Goal: Task Accomplishment & Management: Manage account settings

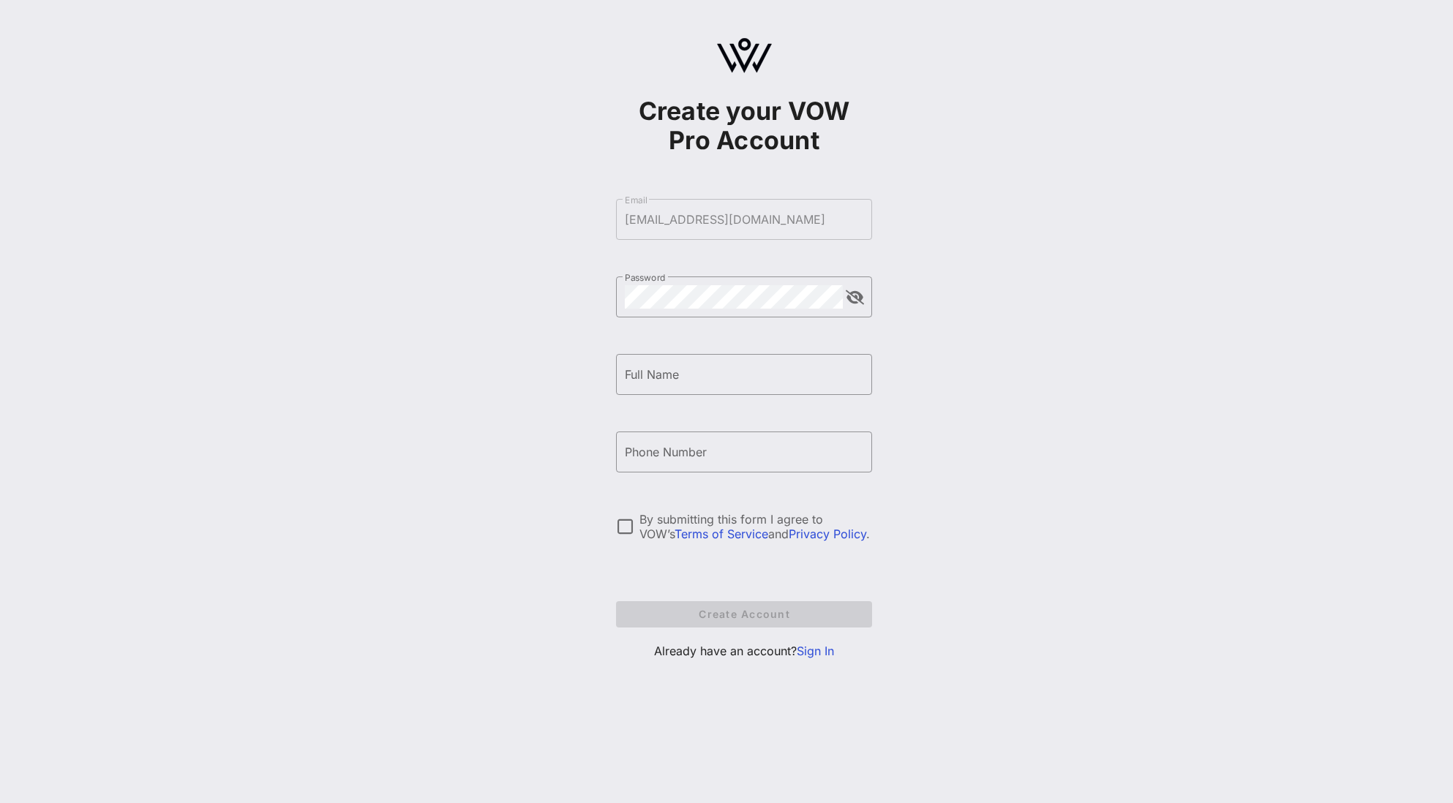
drag, startPoint x: 717, startPoint y: 388, endPoint x: 709, endPoint y: 395, distance: 10.9
click at [713, 389] on div "Full Name" at bounding box center [744, 374] width 238 height 41
type input "[PERSON_NAME]"
type input "[PHONE_NUMBER]"
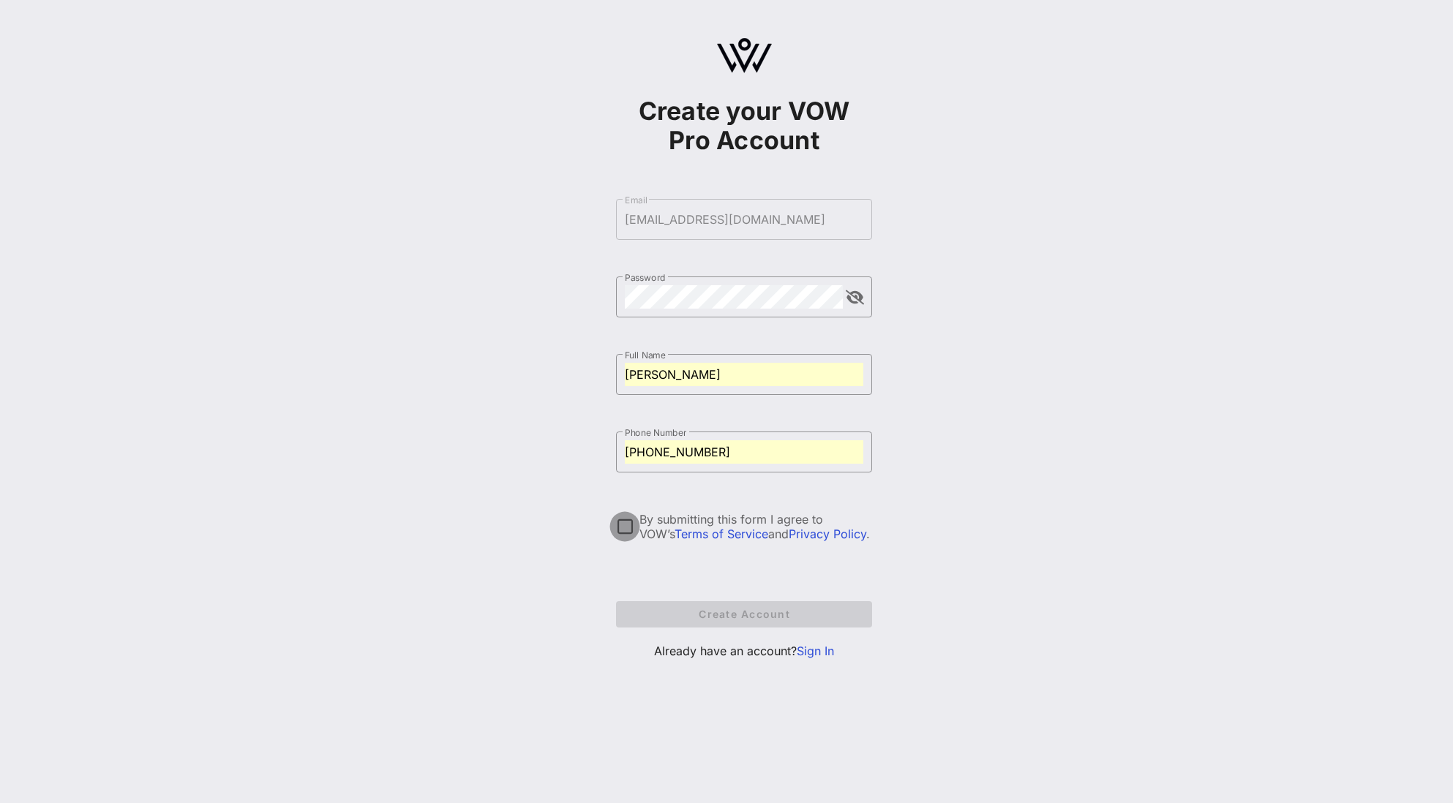
click at [622, 524] on div at bounding box center [624, 526] width 25 height 25
click at [690, 622] on button "Create Account" at bounding box center [744, 614] width 256 height 26
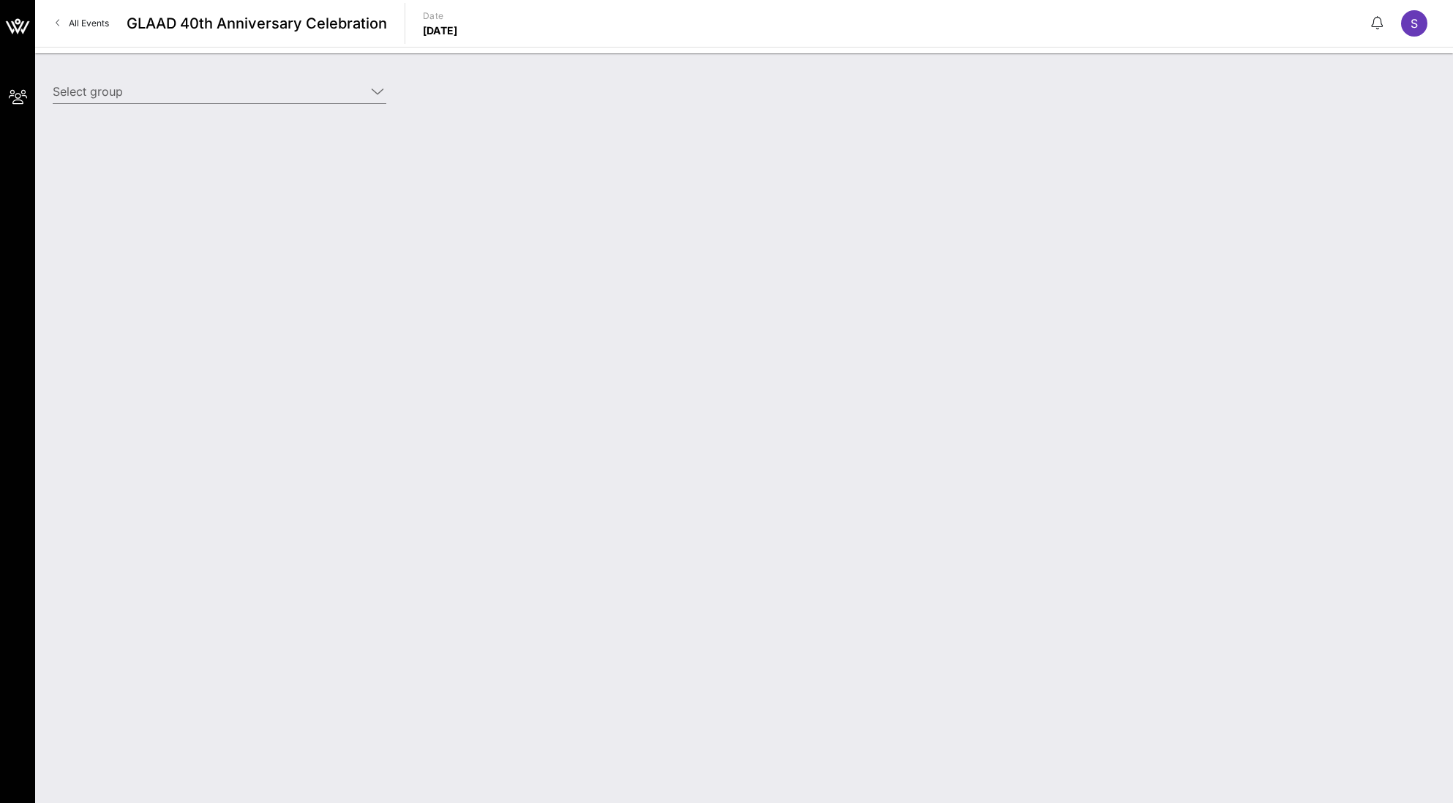
type input "[PERSON_NAME] ([PERSON_NAME]) [[PERSON_NAME], [EMAIL_ADDRESS][DOMAIN_NAME]]"
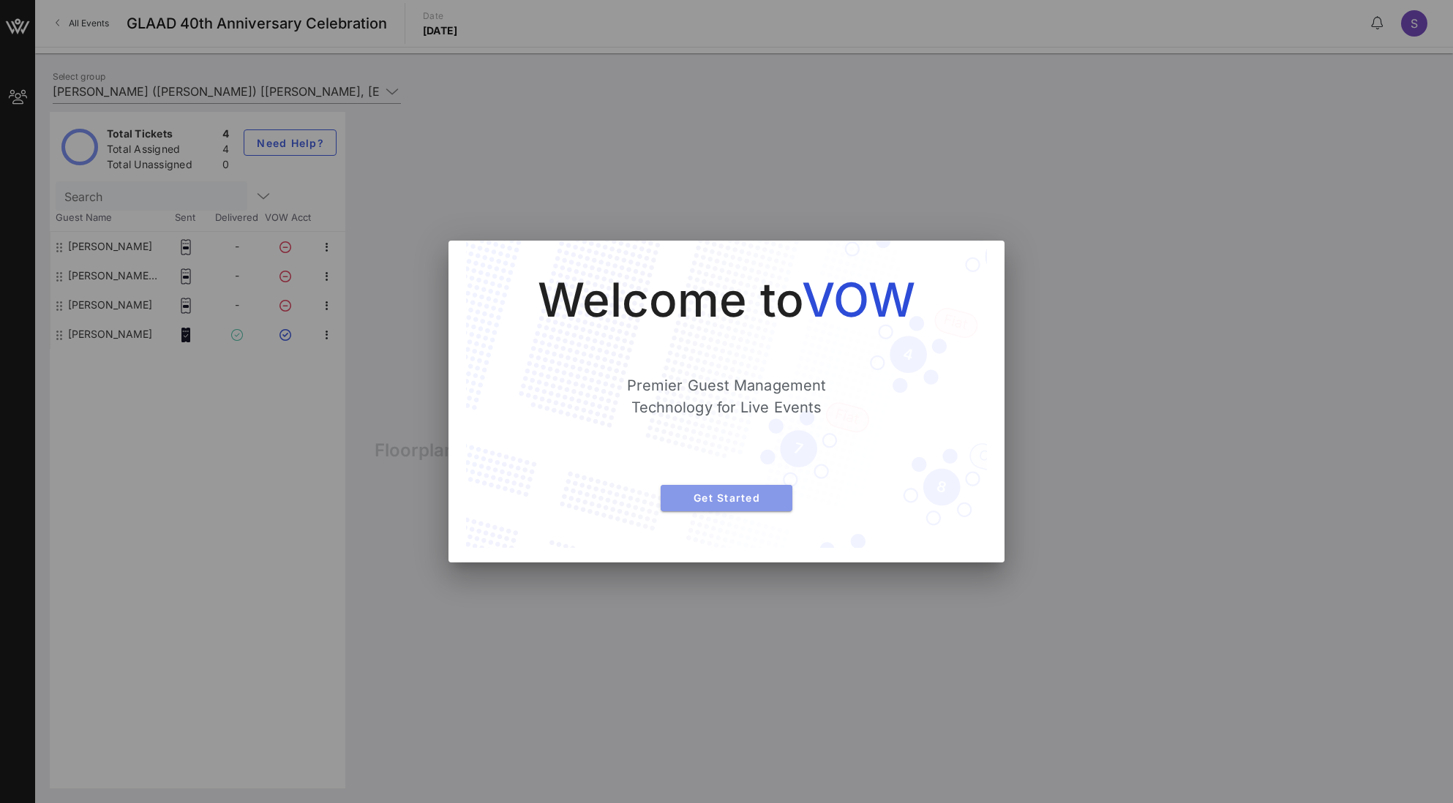
click at [701, 497] on span "Get Started" at bounding box center [726, 498] width 108 height 12
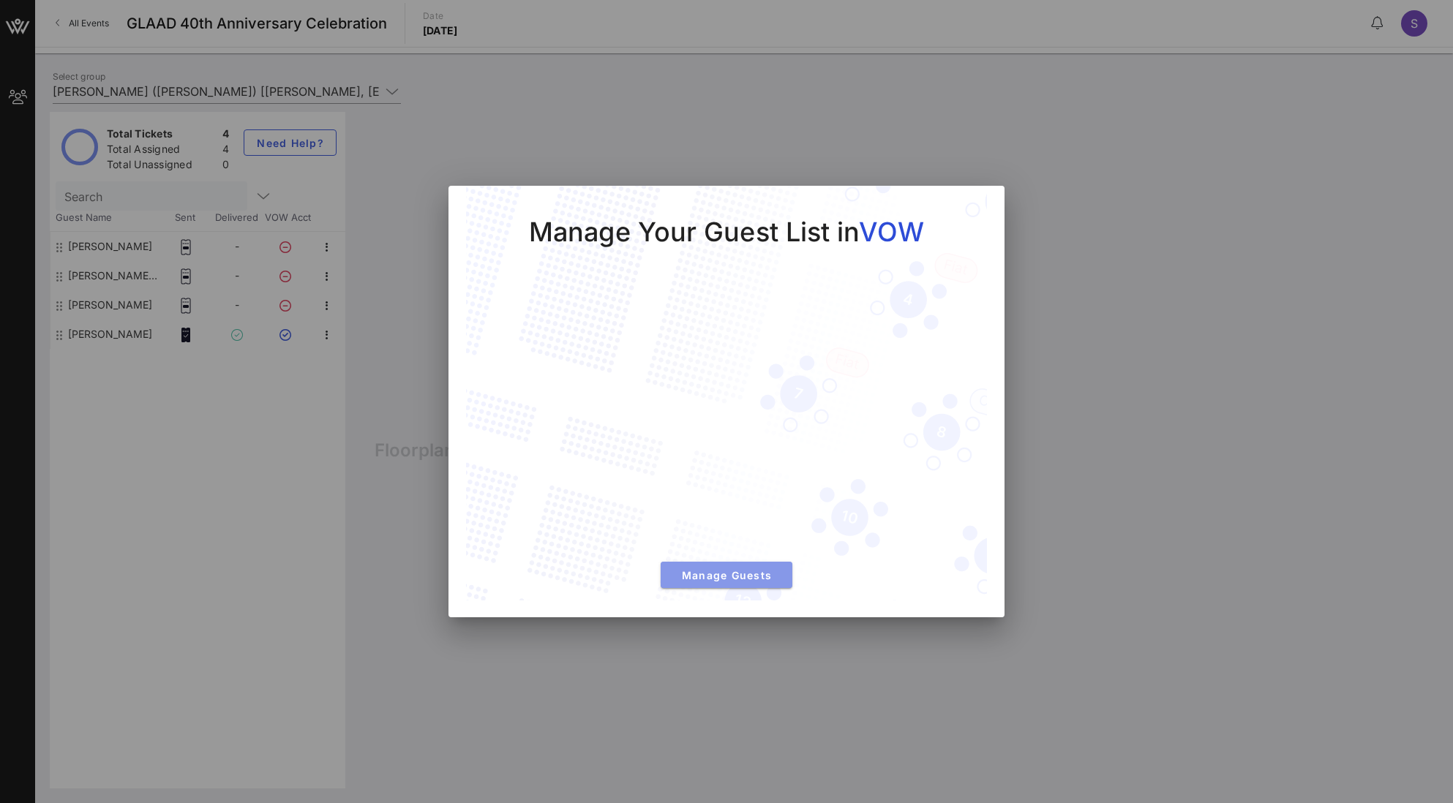
click at [709, 575] on span "Manage Guests" at bounding box center [726, 575] width 108 height 12
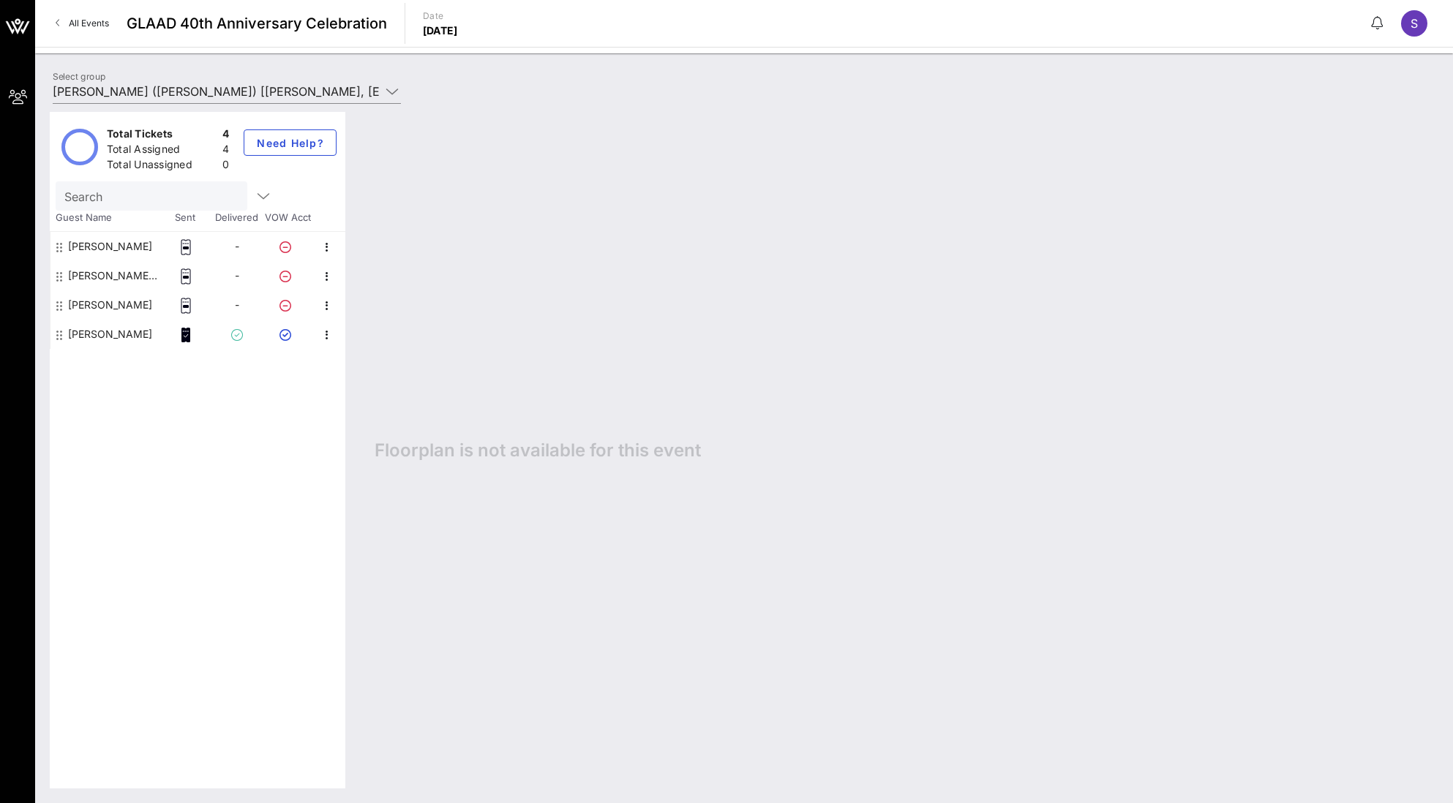
click at [219, 259] on div "-" at bounding box center [236, 246] width 51 height 29
click at [328, 249] on icon "button" at bounding box center [327, 247] width 18 height 18
click at [341, 249] on div "Edit" at bounding box center [379, 251] width 85 height 29
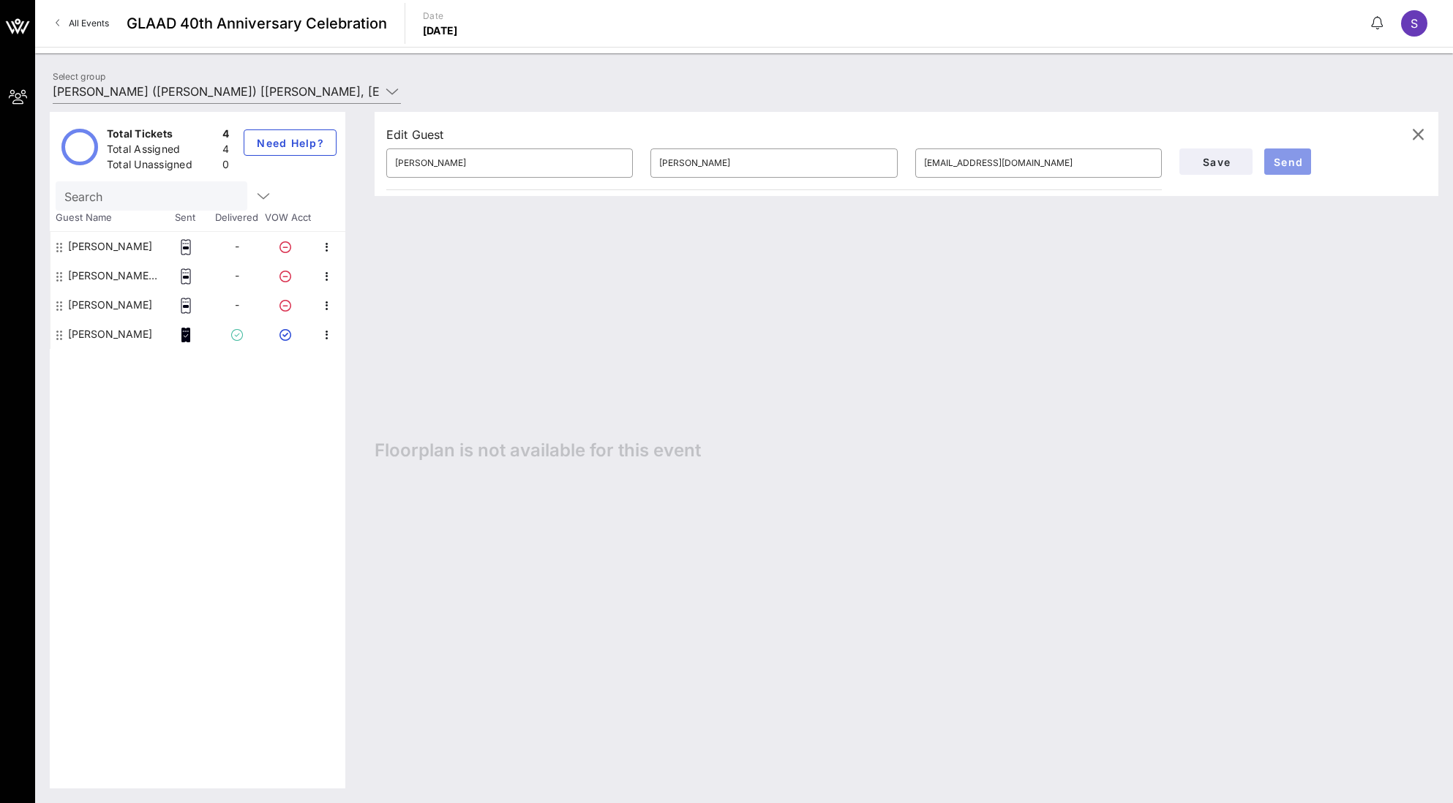
click at [1282, 167] on span "Send" at bounding box center [1287, 162] width 35 height 12
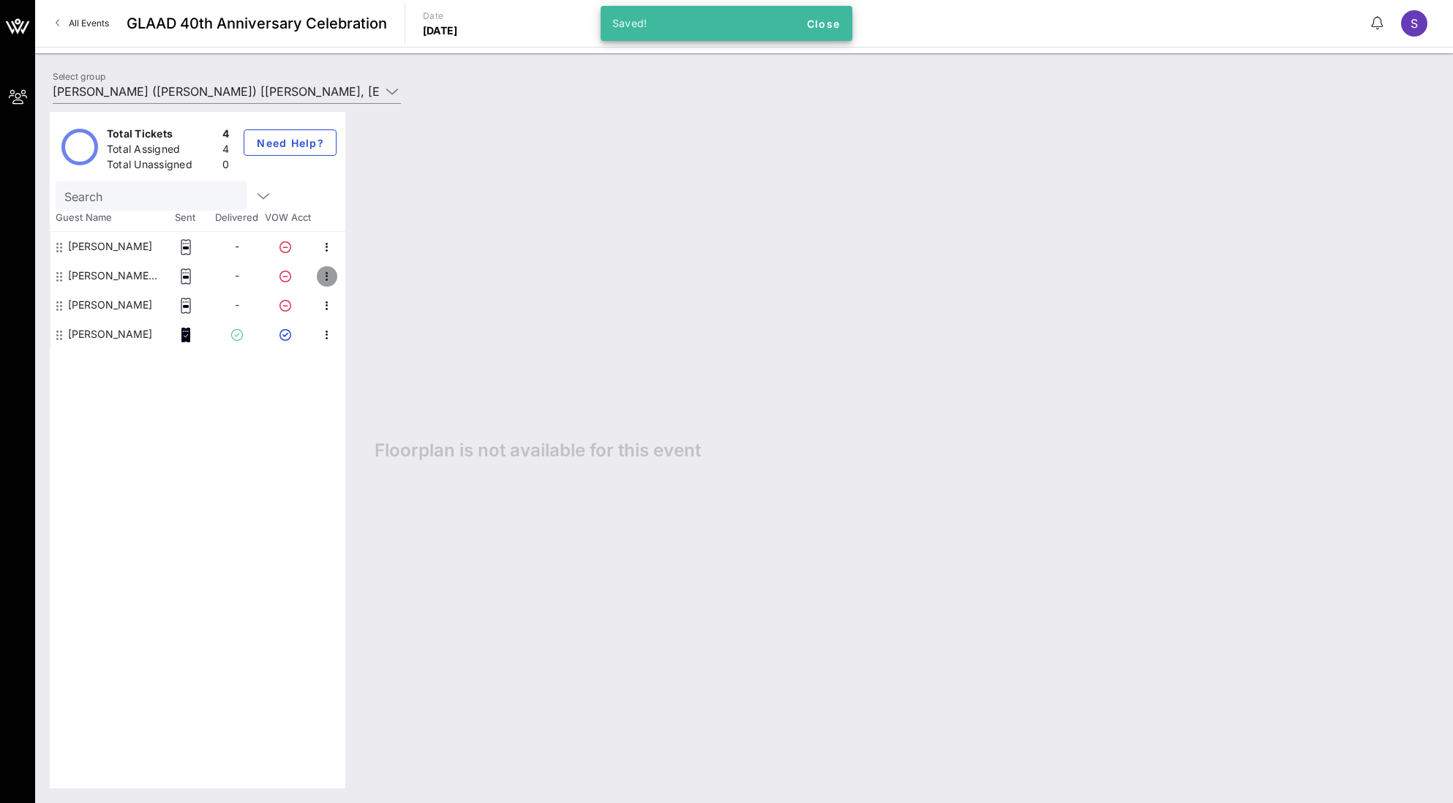
click at [323, 276] on icon "button" at bounding box center [327, 277] width 18 height 18
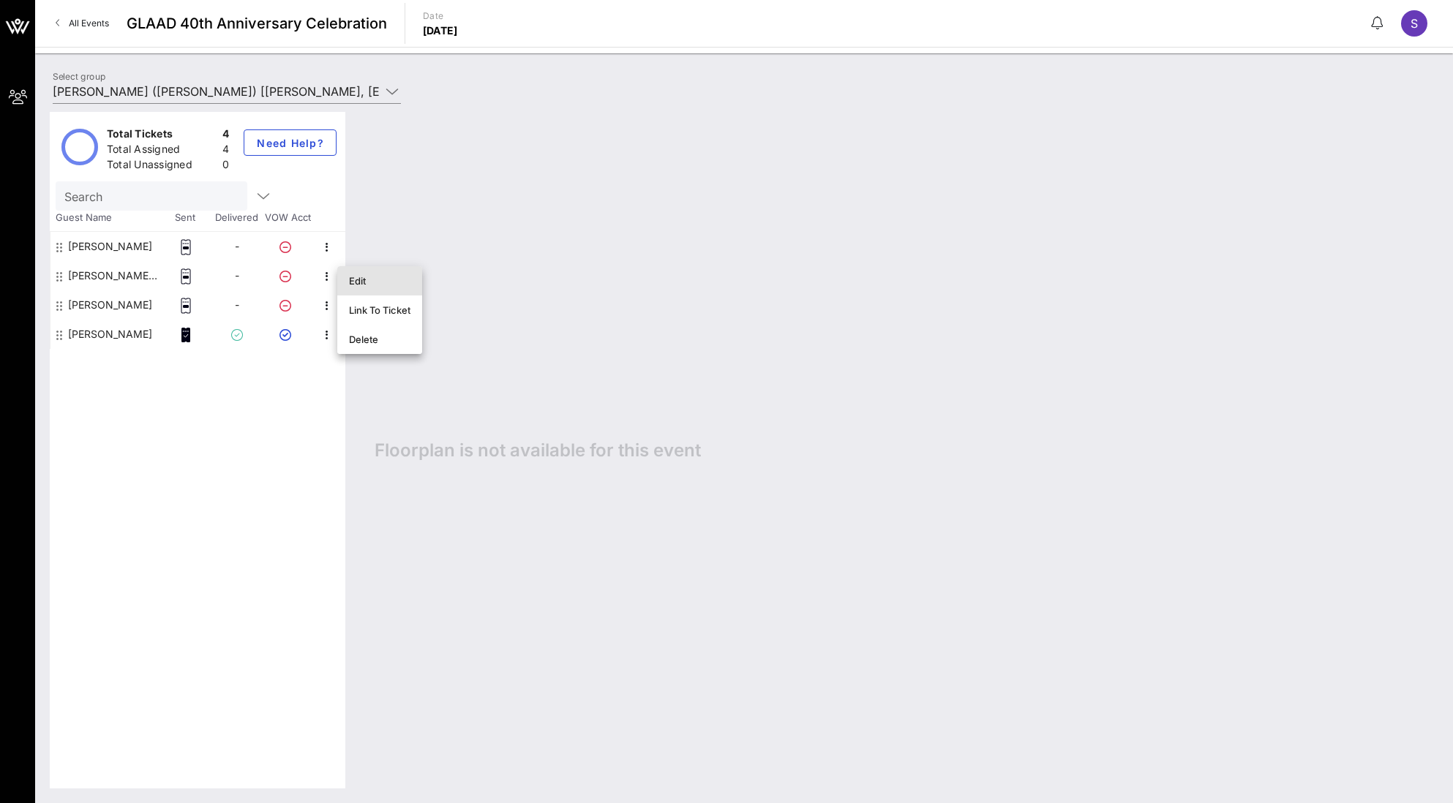
click at [395, 285] on div "Edit" at bounding box center [379, 281] width 61 height 12
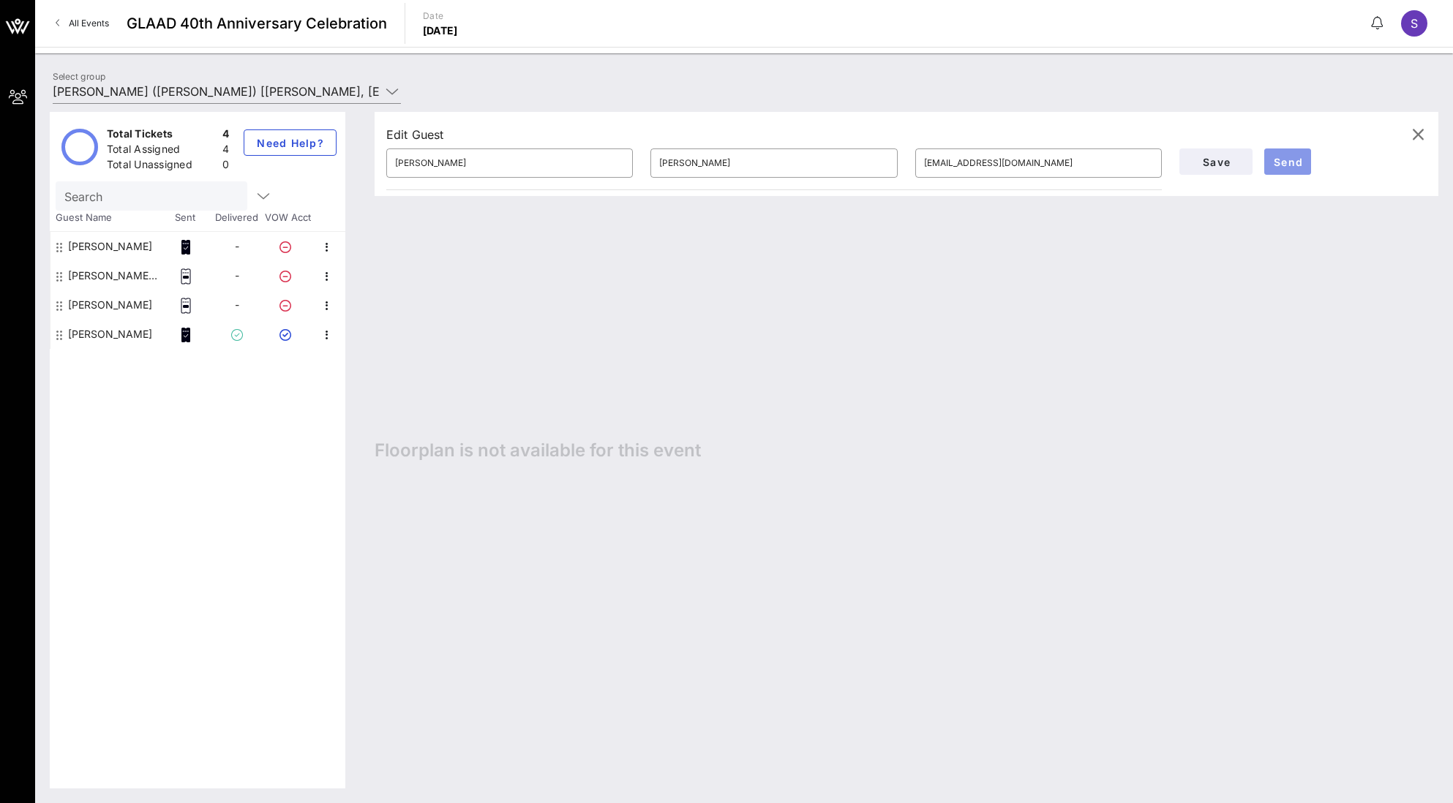
click at [1288, 161] on span "Send" at bounding box center [1287, 162] width 35 height 12
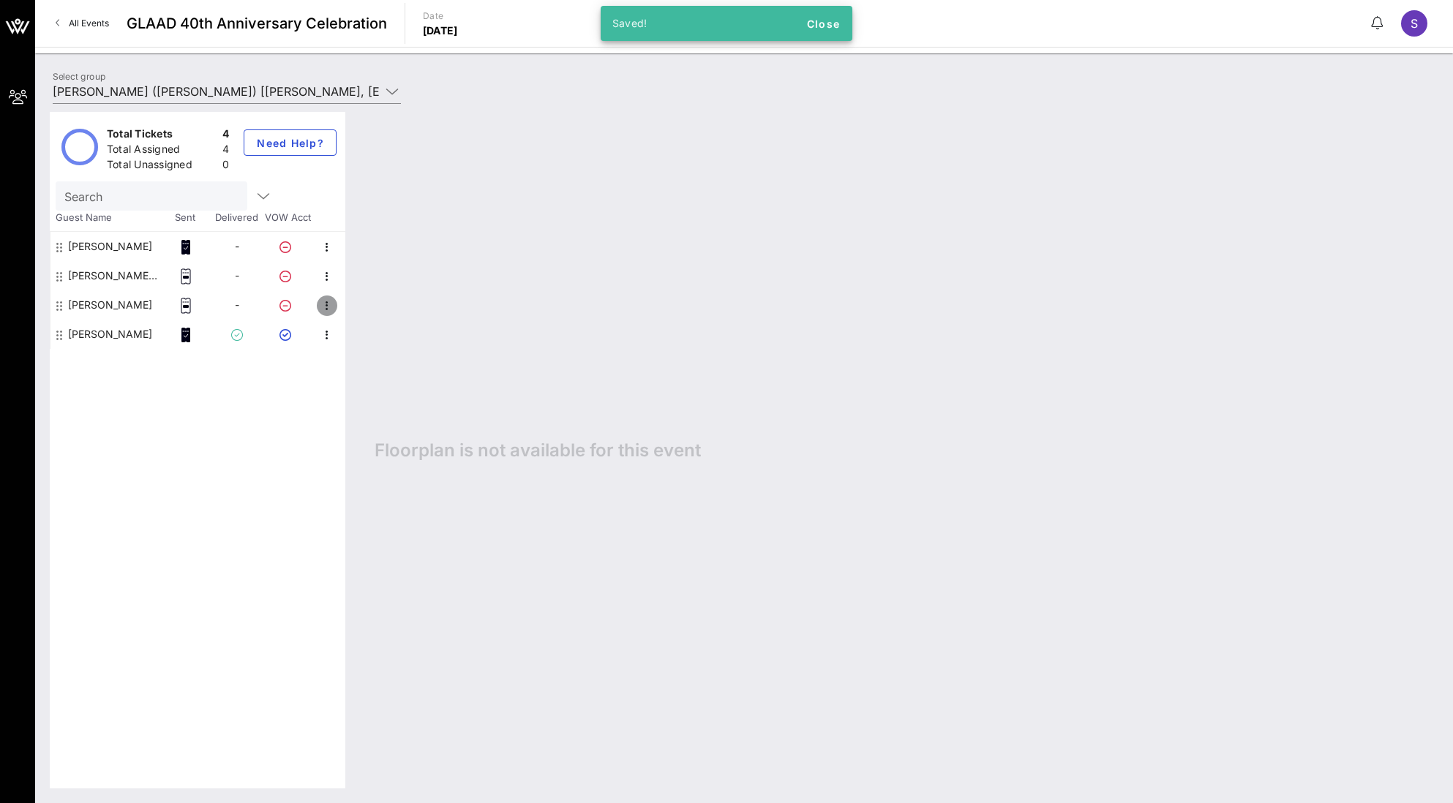
click at [328, 304] on icon "button" at bounding box center [327, 306] width 18 height 18
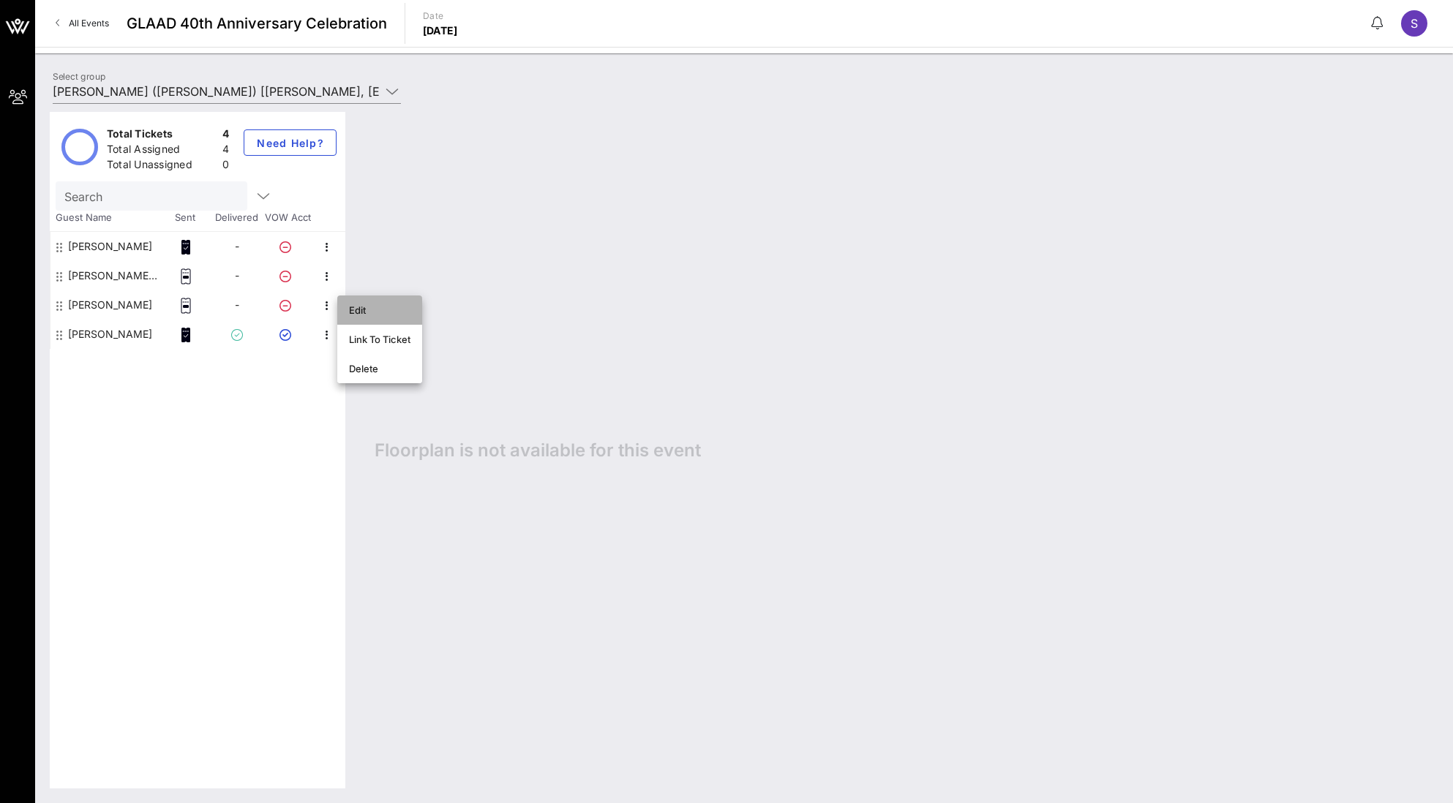
click at [378, 311] on div "Edit" at bounding box center [379, 310] width 61 height 12
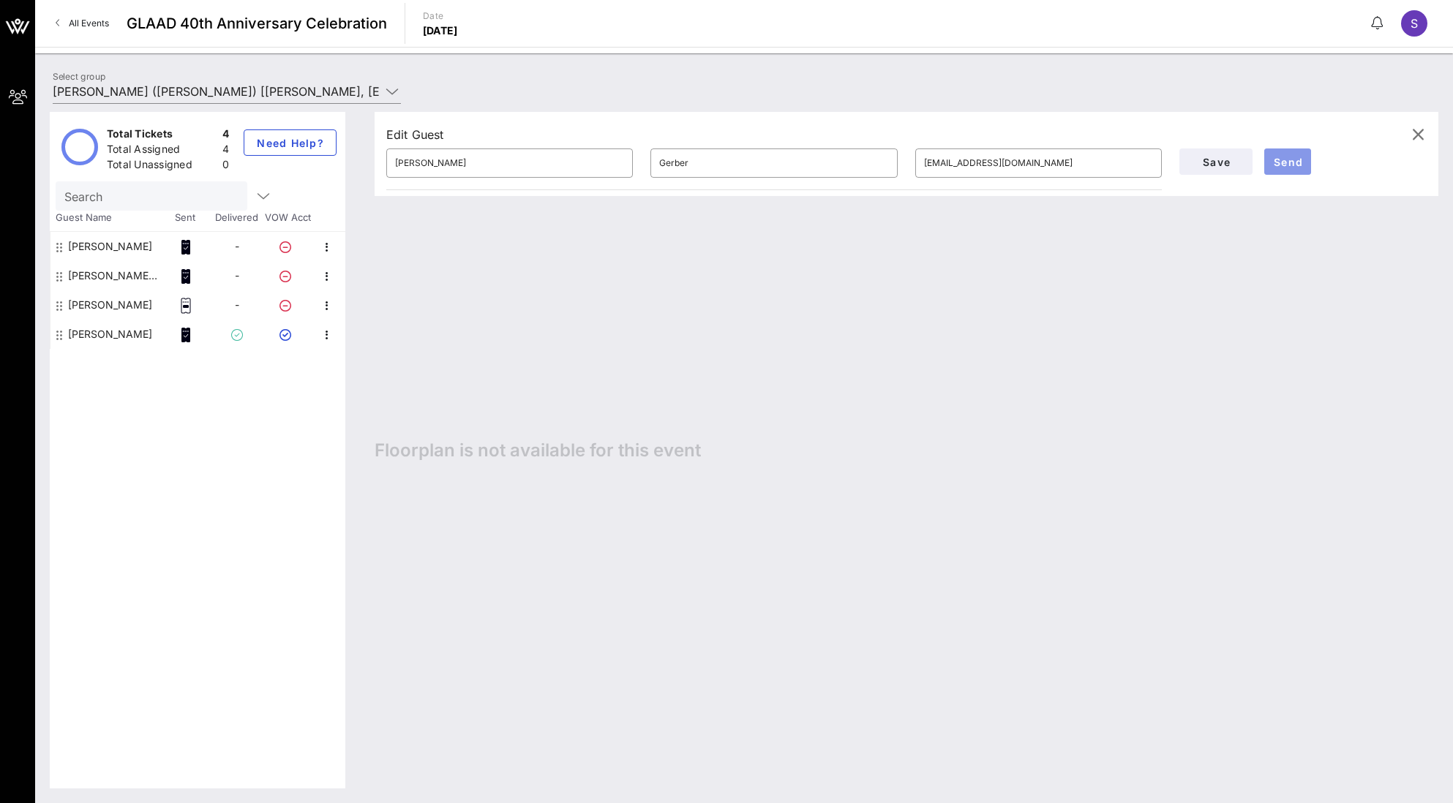
click at [1293, 167] on span "Send" at bounding box center [1287, 162] width 35 height 12
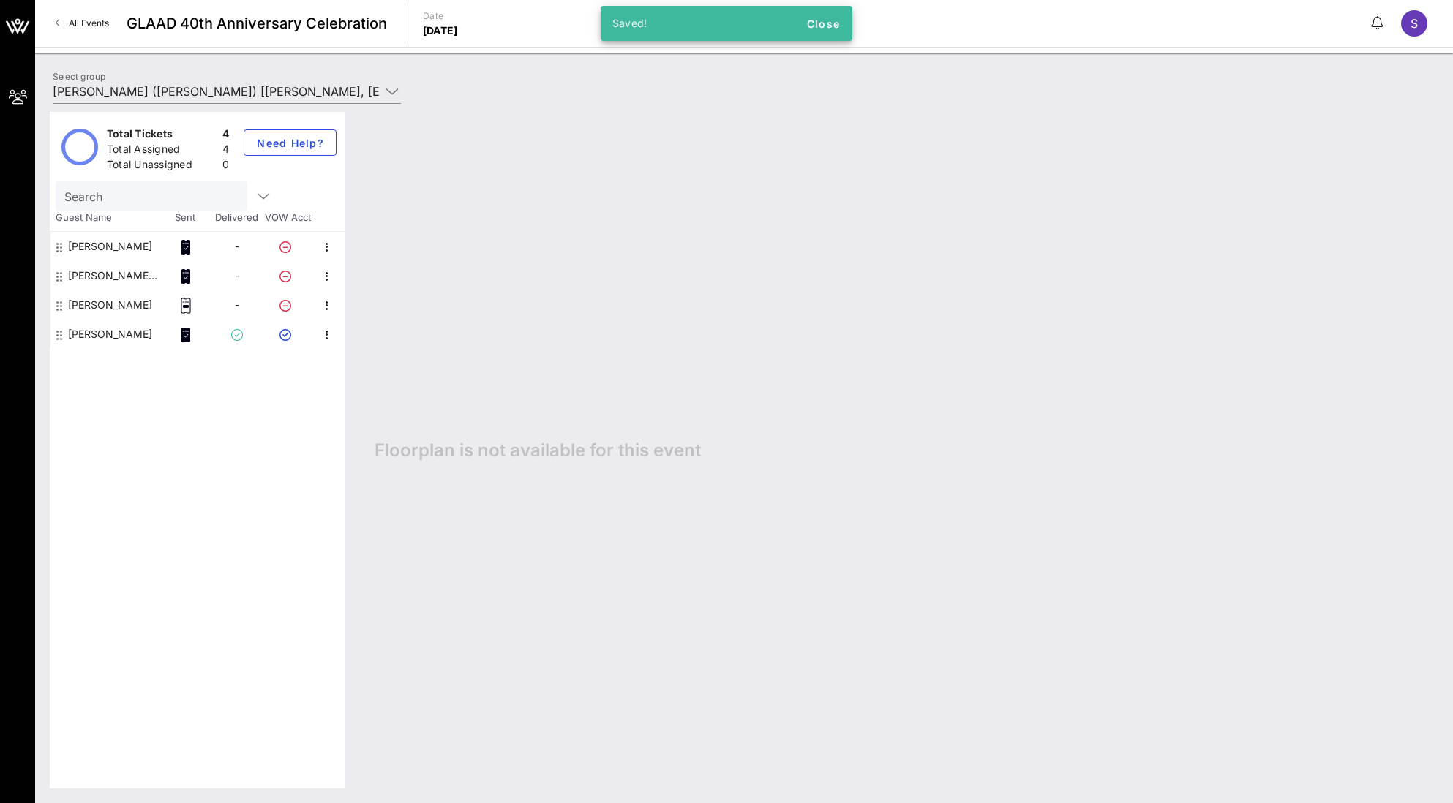
click at [240, 497] on div "Total Tickets 4 Total Assigned 4 Total Unassigned 0 Need Help? Search Guest Nam…" at bounding box center [197, 450] width 295 height 677
